Goal: Navigation & Orientation: Find specific page/section

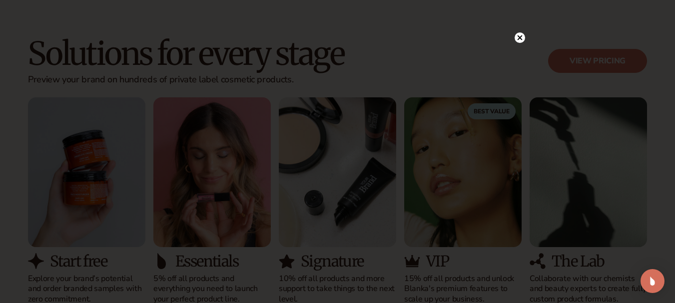
scroll to position [900, 0]
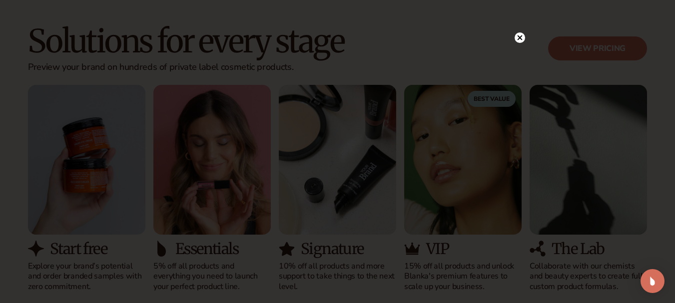
click at [519, 38] on icon at bounding box center [519, 37] width 5 height 5
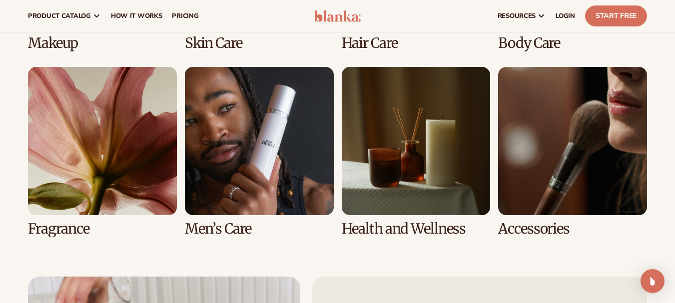
scroll to position [2049, 0]
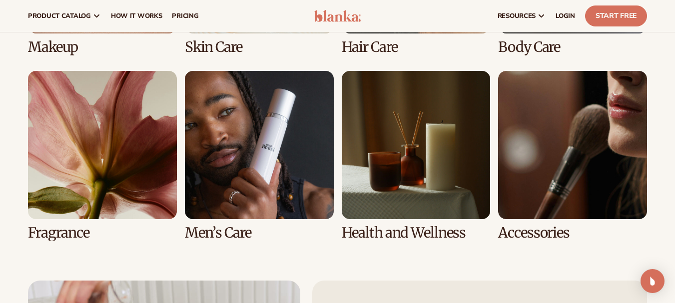
click at [400, 189] on link "7 / 8" at bounding box center [416, 156] width 149 height 170
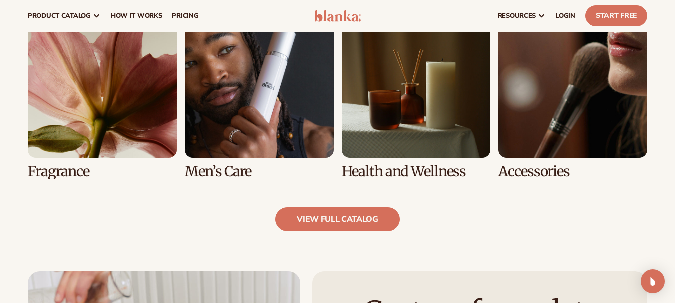
scroll to position [900, 0]
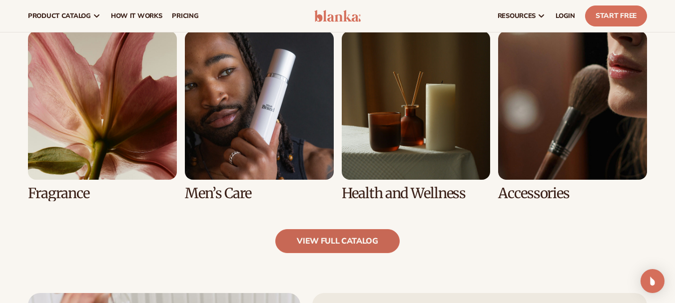
click at [324, 249] on link "view full catalog" at bounding box center [337, 241] width 124 height 24
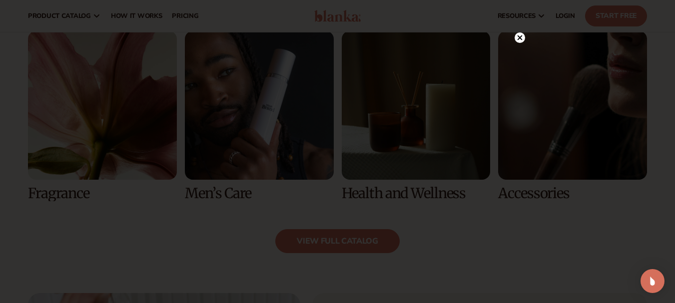
click at [518, 35] on circle at bounding box center [520, 37] width 10 height 10
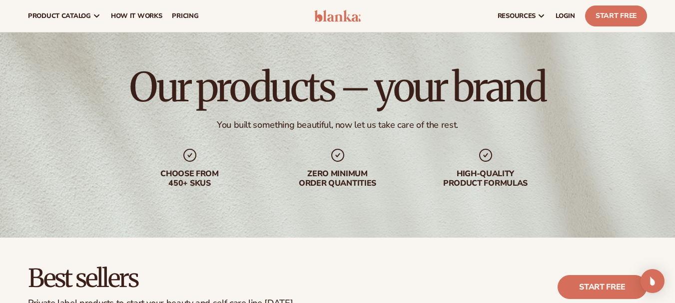
scroll to position [0, 0]
